Goal: Information Seeking & Learning: Learn about a topic

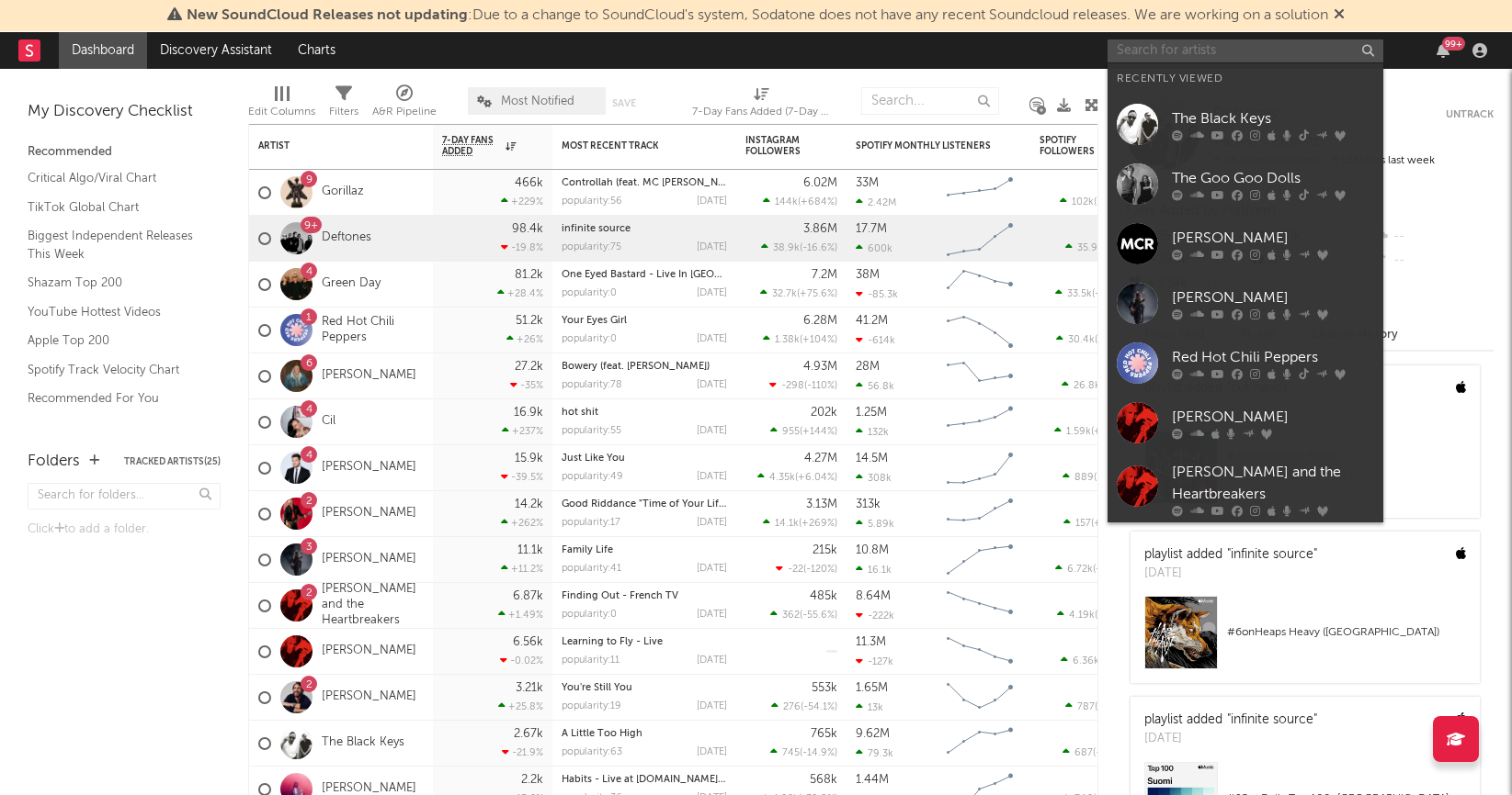
click at [1173, 55] on input "text" at bounding box center [1245, 51] width 276 height 23
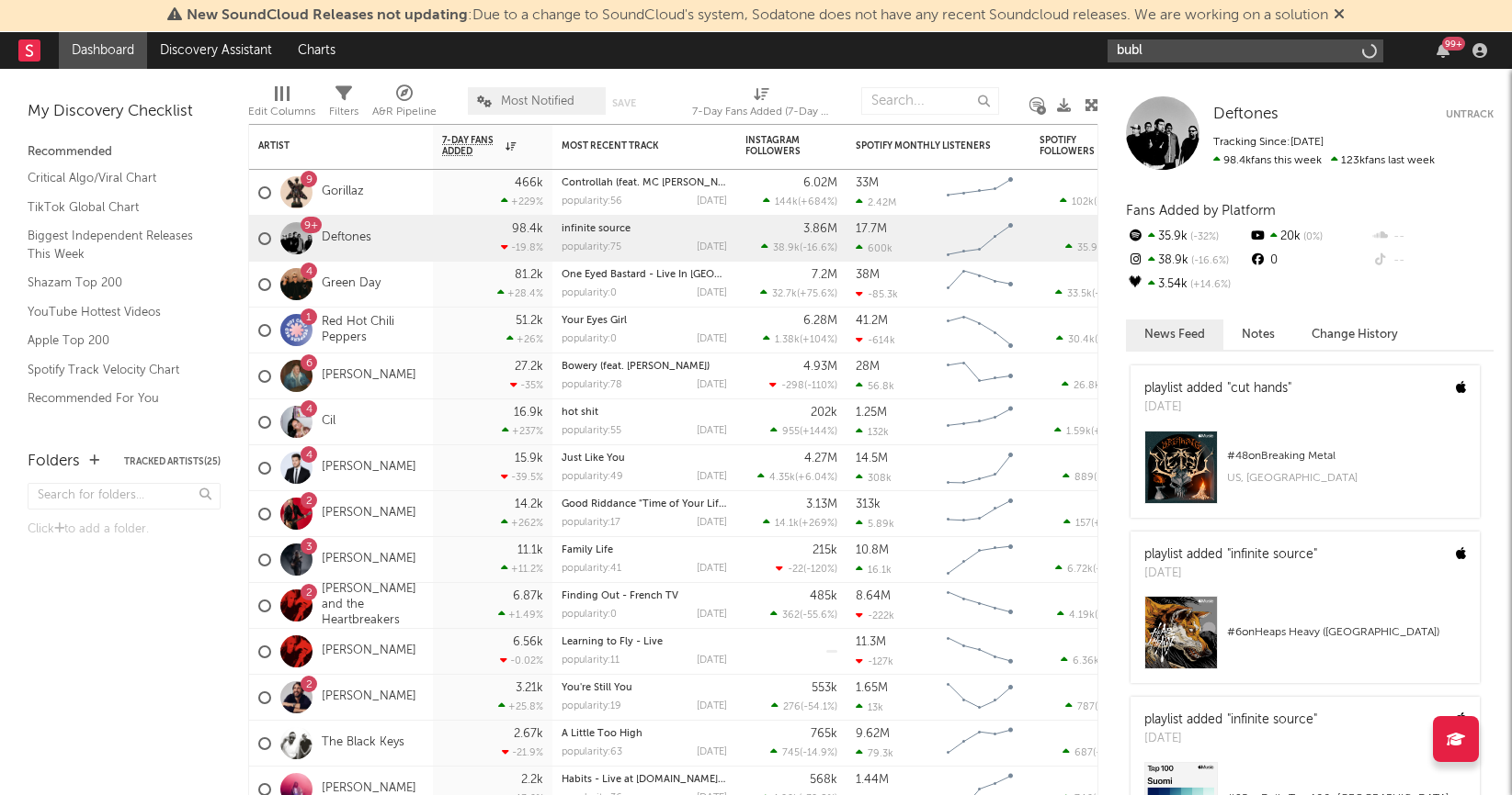
type input "buble"
click at [362, 473] on link "[PERSON_NAME]" at bounding box center [368, 468] width 94 height 15
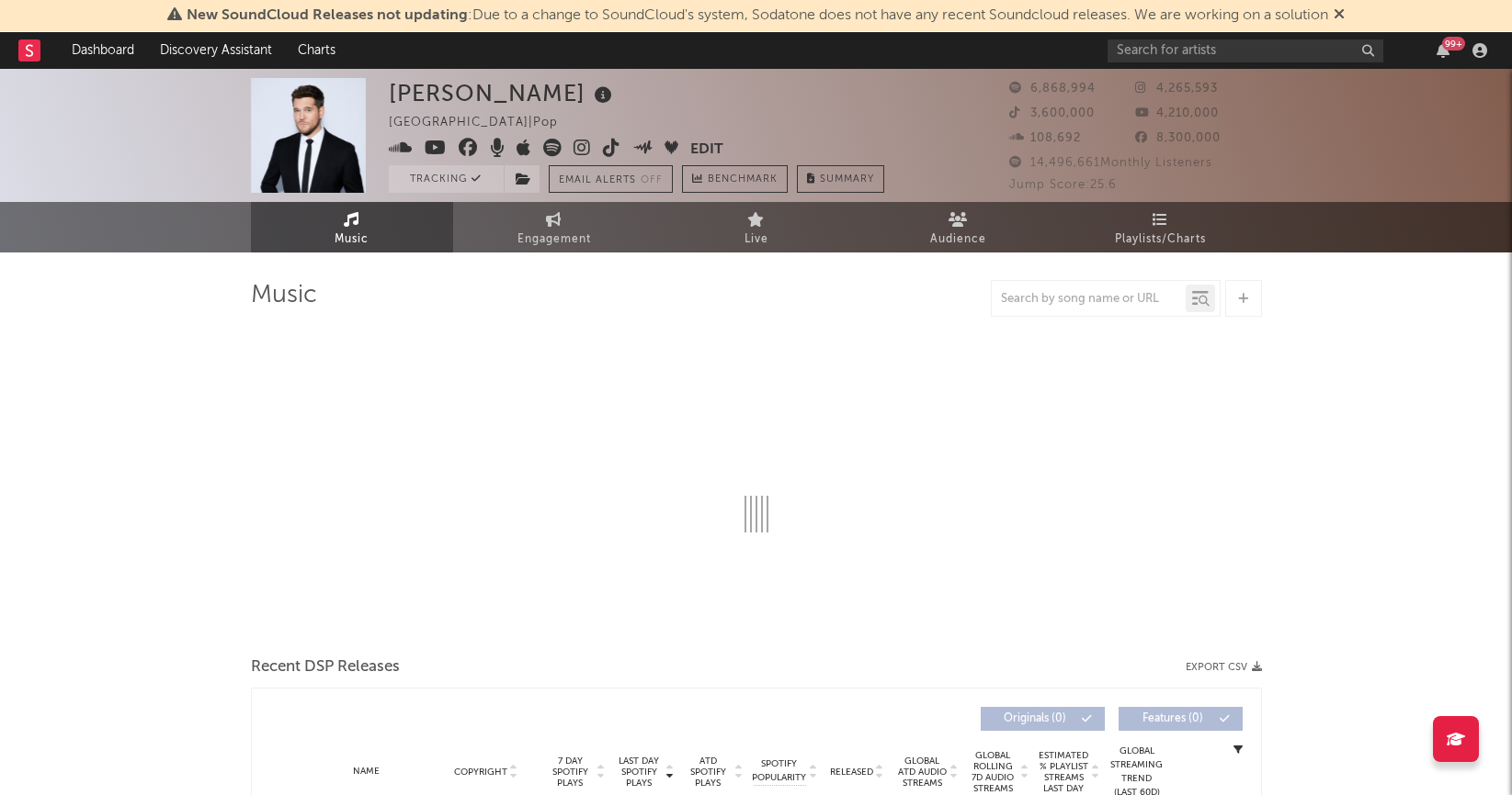
select select "6m"
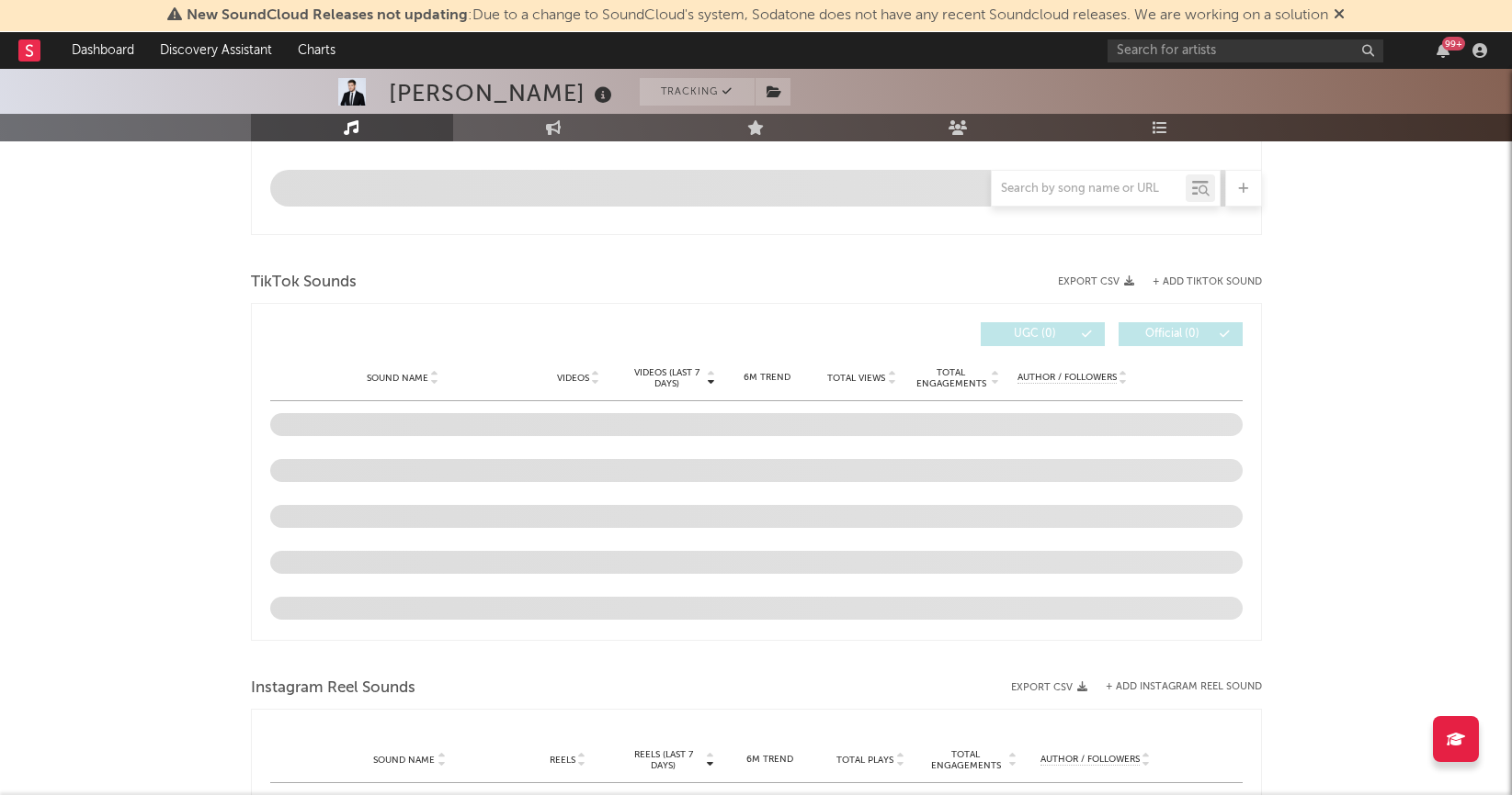
scroll to position [1094, 0]
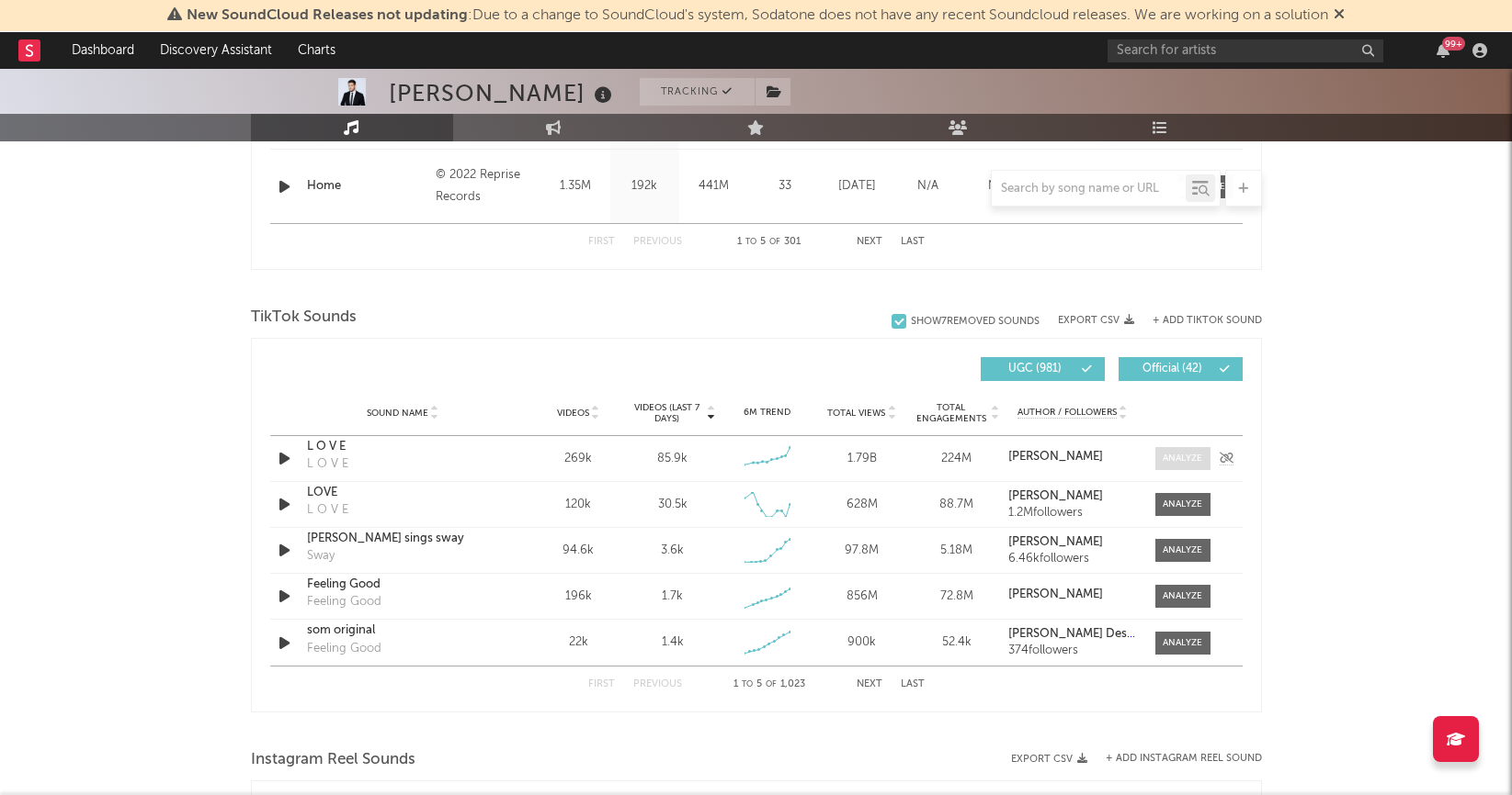
click at [1176, 453] on div at bounding box center [1182, 459] width 39 height 13
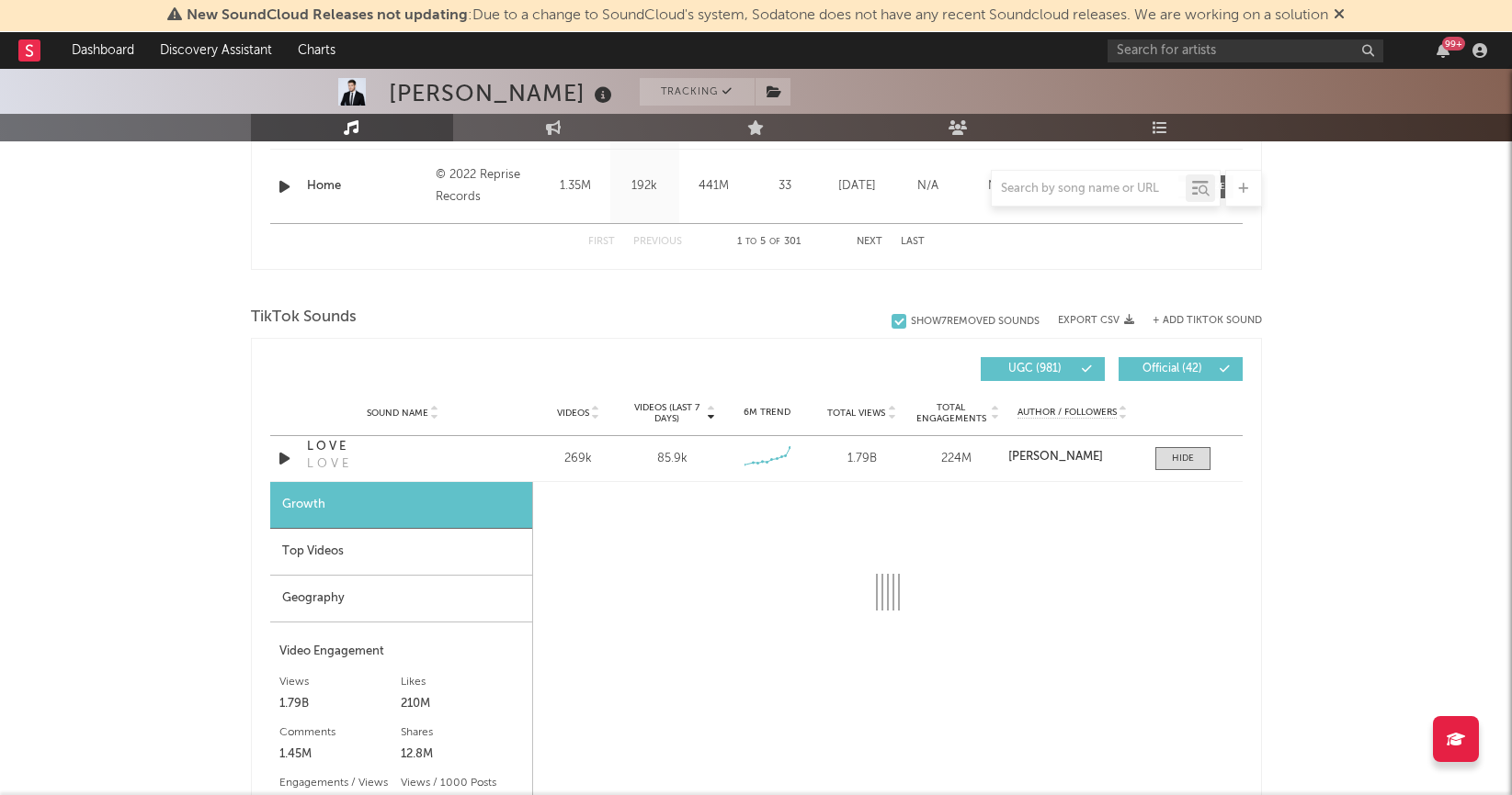
select select "6m"
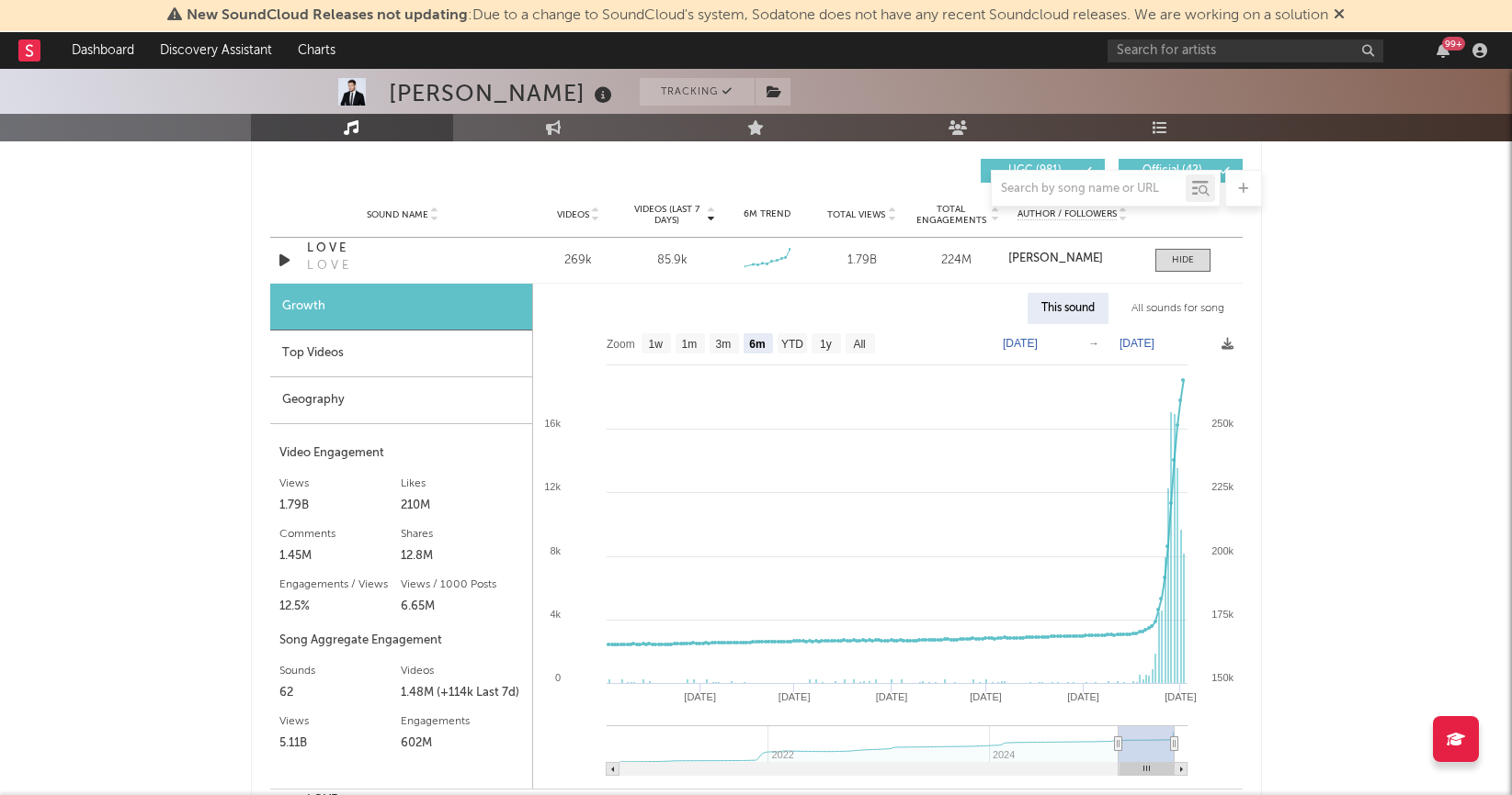
scroll to position [1301, 0]
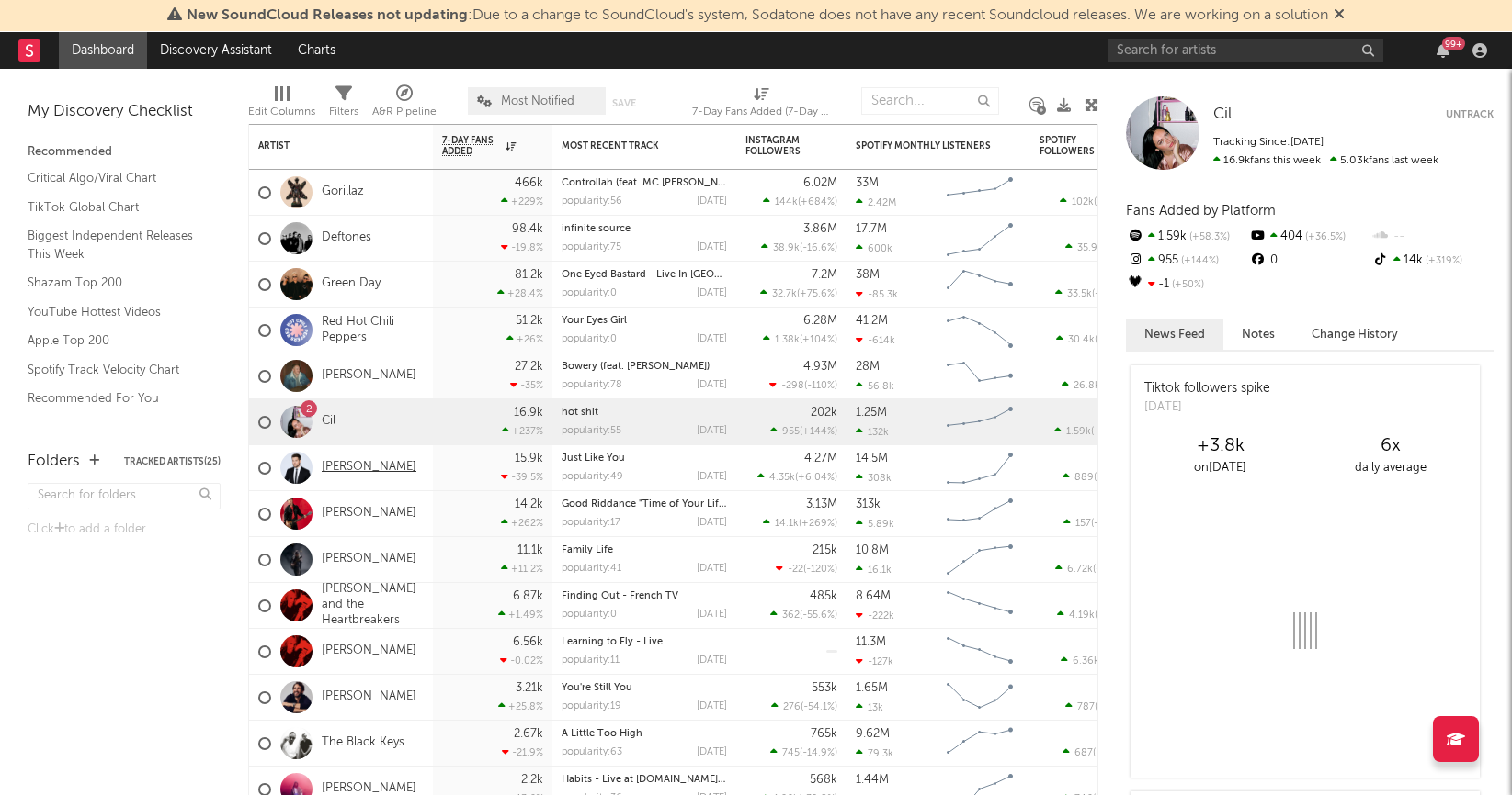
click at [363, 466] on link "[PERSON_NAME]" at bounding box center [368, 468] width 94 height 15
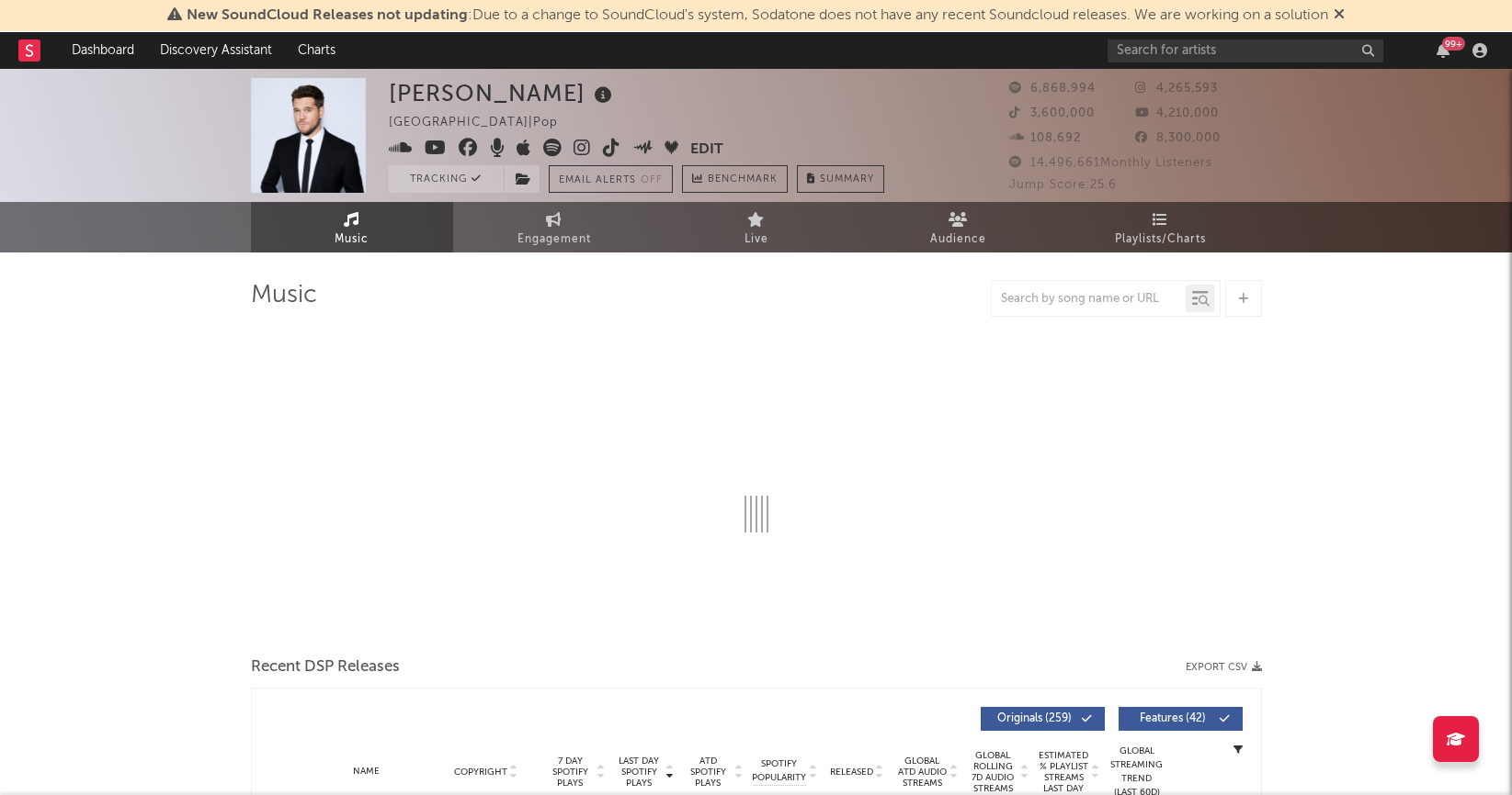
select select "6m"
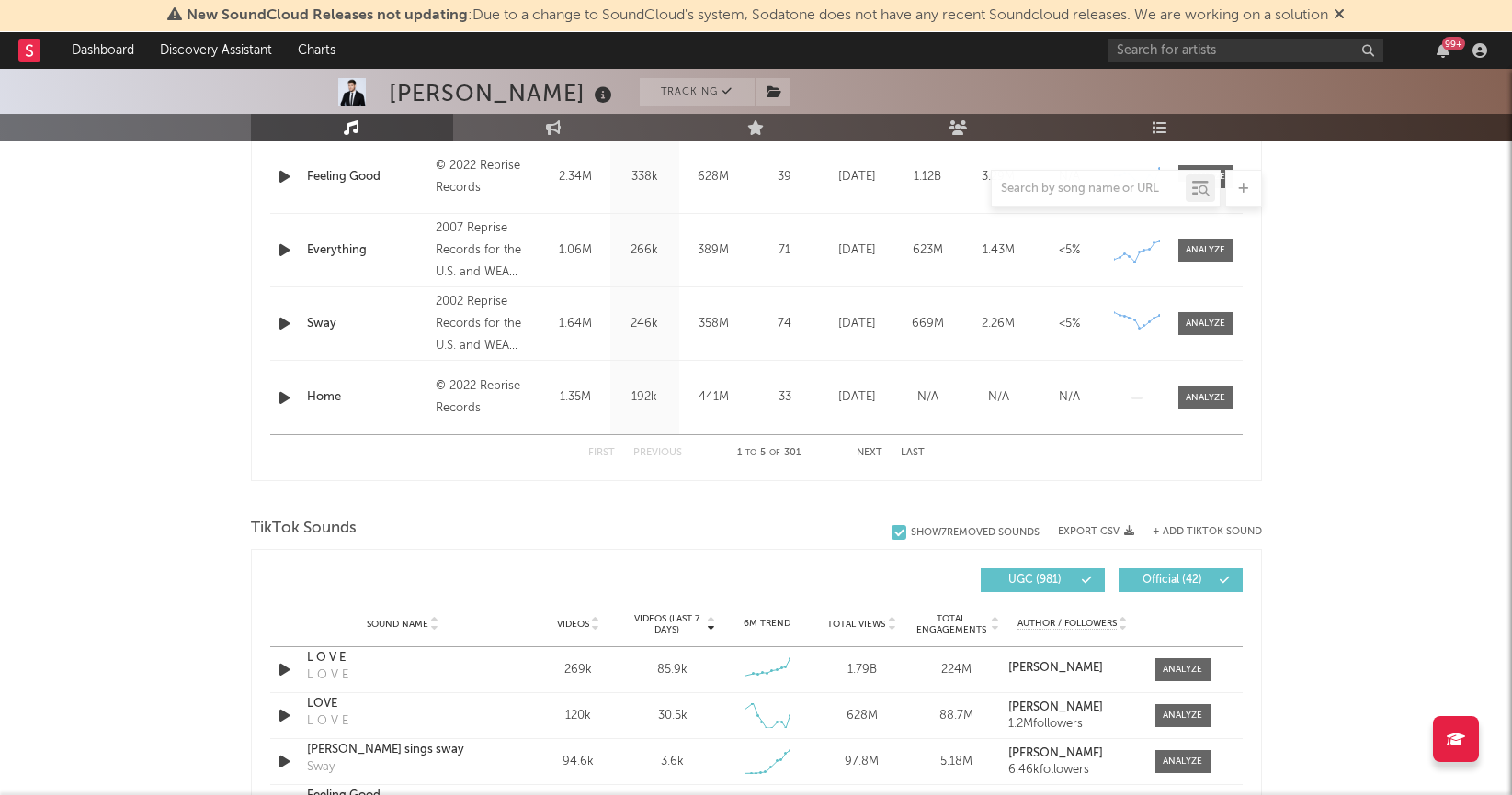
scroll to position [876, 0]
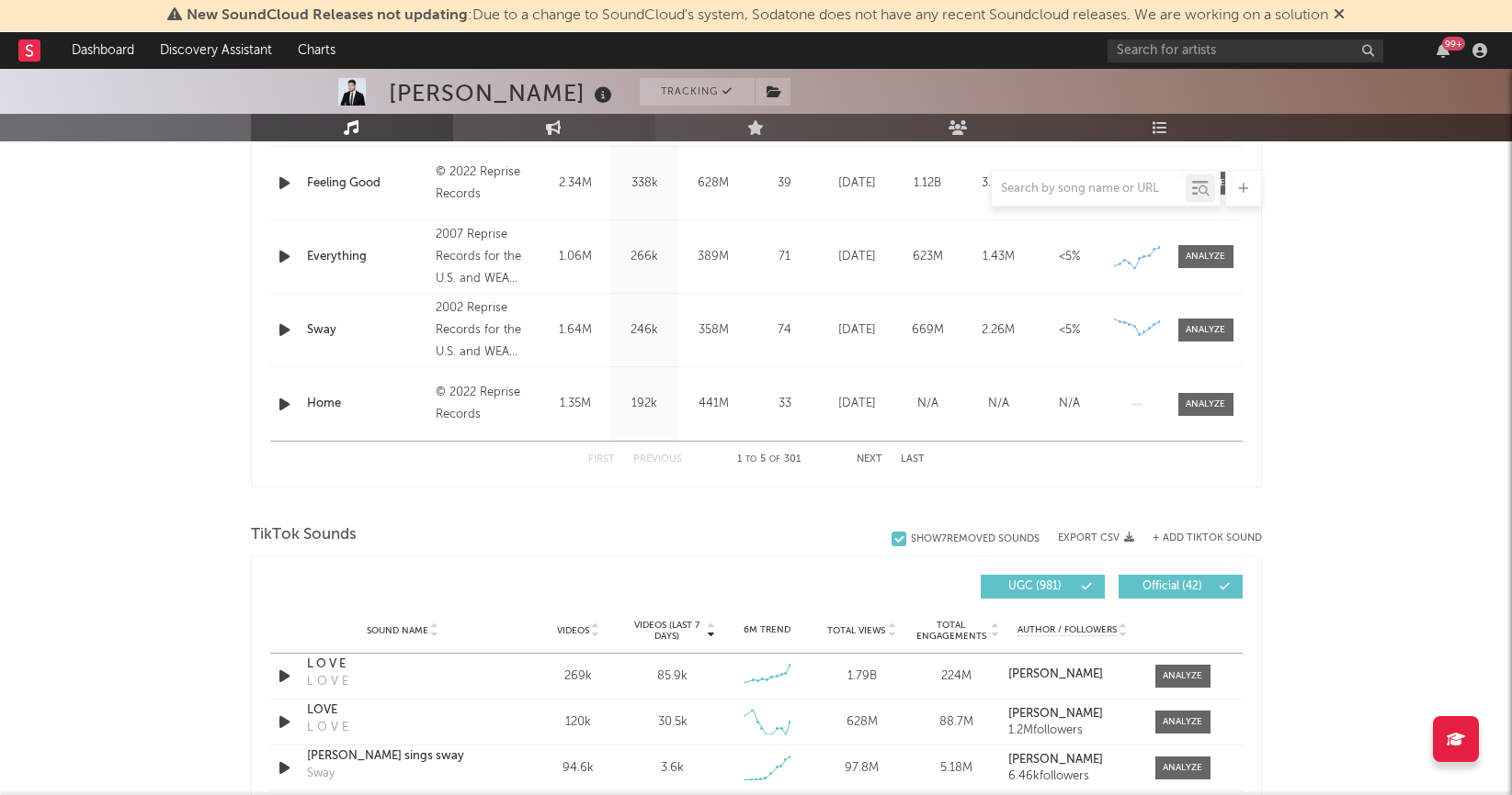
click at [556, 129] on icon at bounding box center [554, 127] width 15 height 14
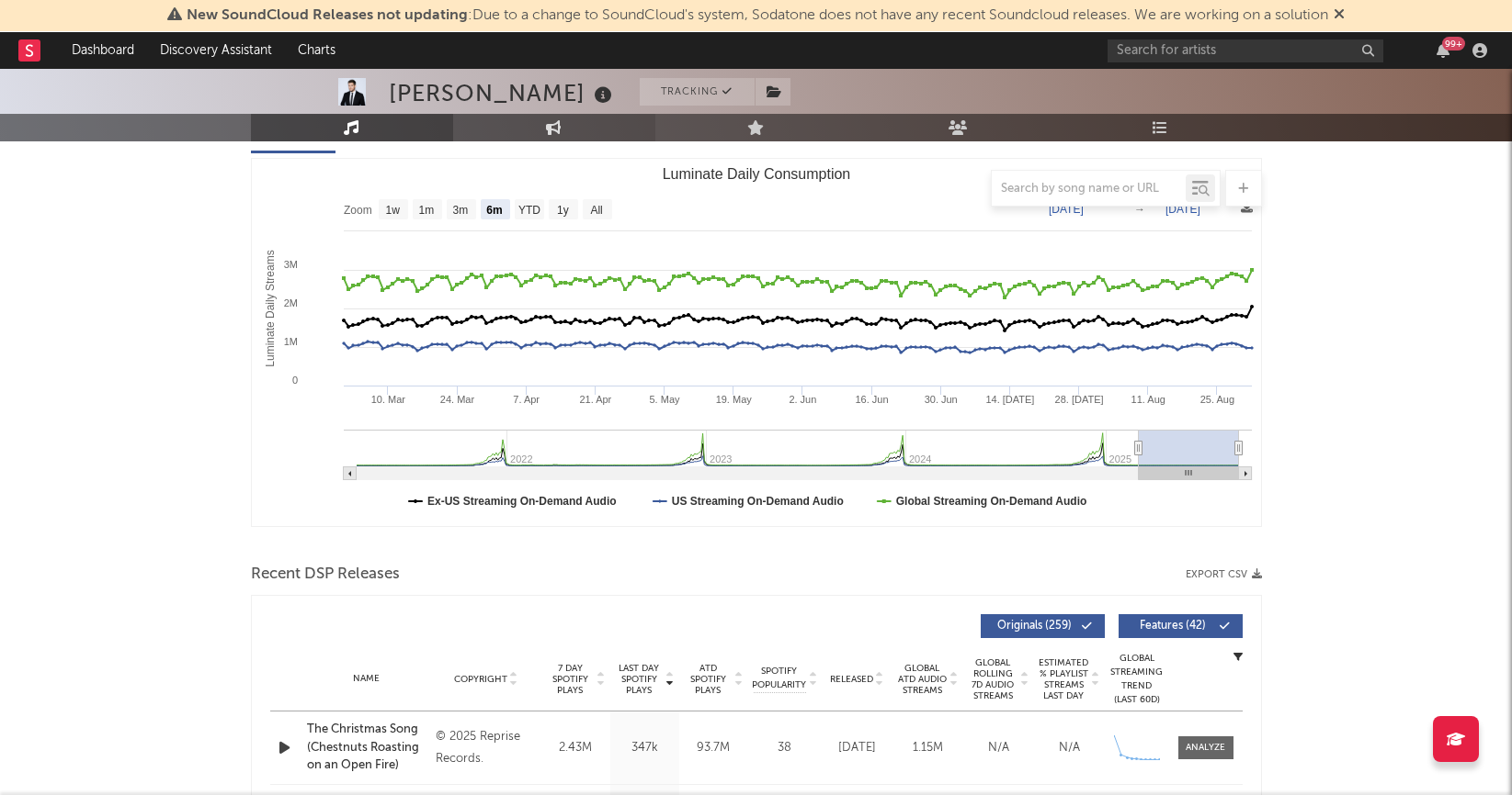
select select "1w"
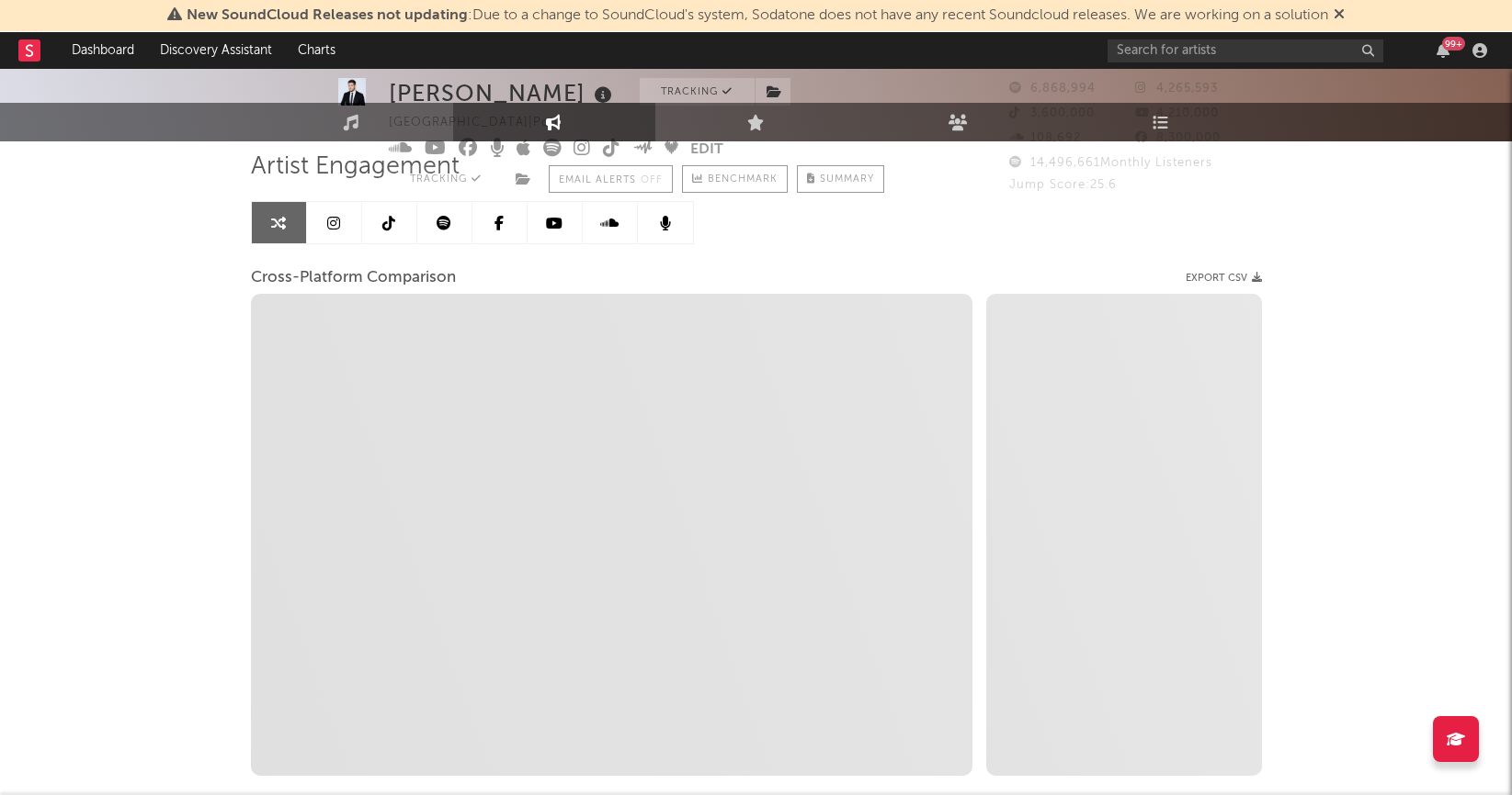
scroll to position [0, 0]
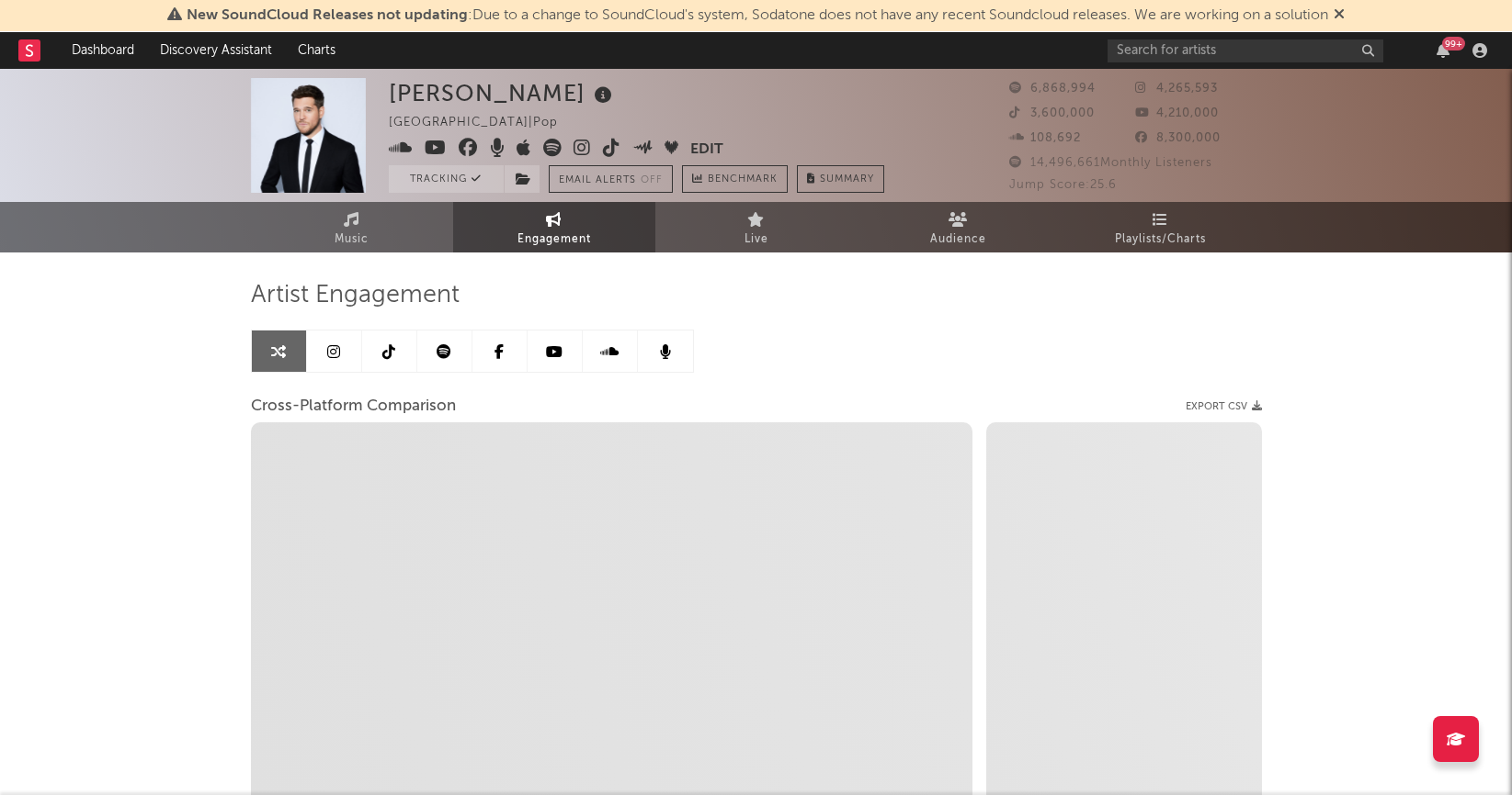
click at [387, 353] on icon at bounding box center [388, 351] width 13 height 14
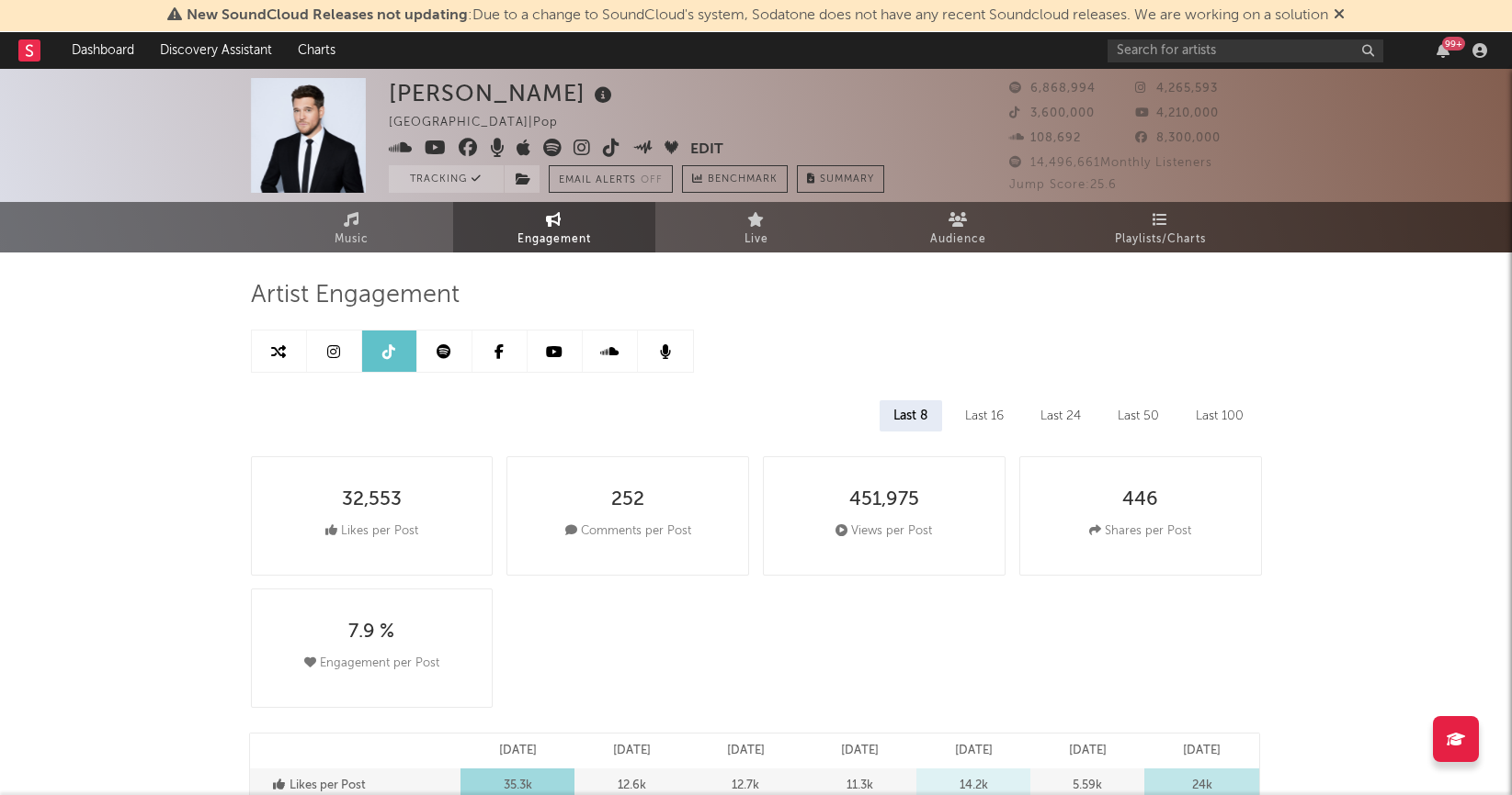
select select "6m"
